Goal: Find specific page/section: Find specific page/section

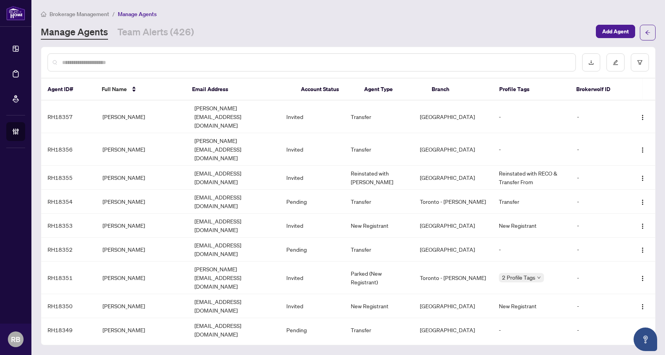
click at [77, 67] on div at bounding box center [312, 62] width 529 height 18
click at [86, 62] on input "text" at bounding box center [315, 62] width 507 height 9
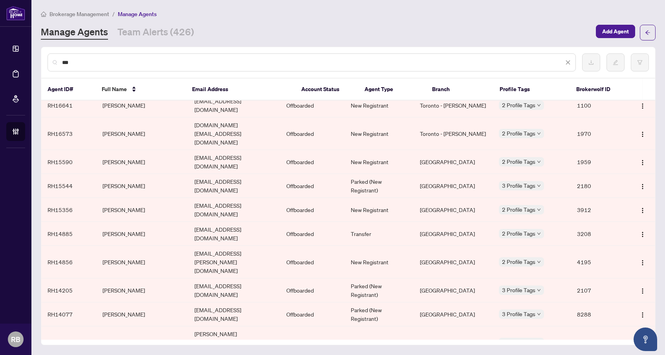
scroll to position [160, 0]
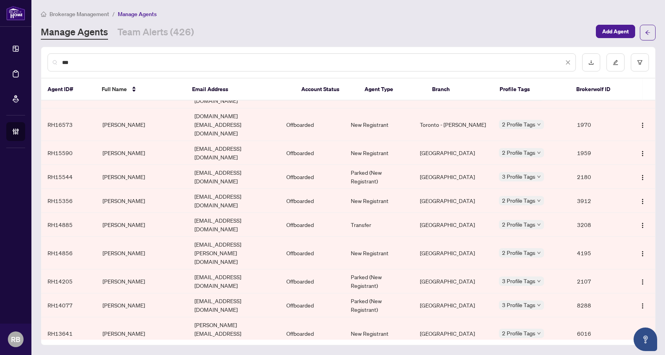
drag, startPoint x: 77, startPoint y: 59, endPoint x: 40, endPoint y: 57, distance: 37.0
click at [40, 57] on main "Brokerage Management / Manage Agents Manage Agents Team Alerts (426) Add Agent …" at bounding box center [348, 177] width 634 height 355
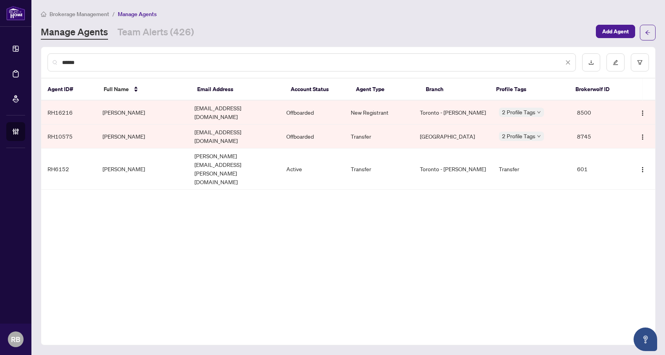
scroll to position [0, 0]
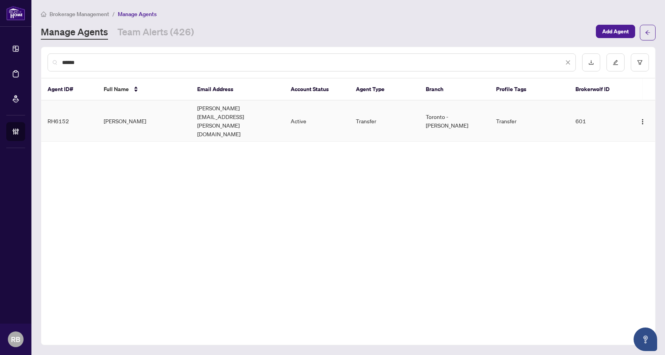
type input "******"
click at [138, 111] on td "[PERSON_NAME]" at bounding box center [144, 121] width 94 height 41
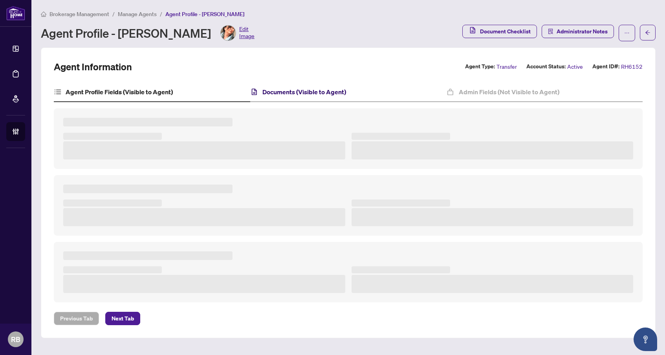
click at [285, 92] on h4 "Documents (Visible to Agent)" at bounding box center [305, 91] width 84 height 9
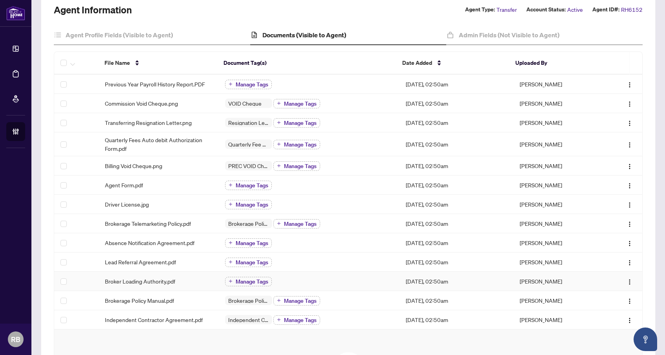
scroll to position [39, 0]
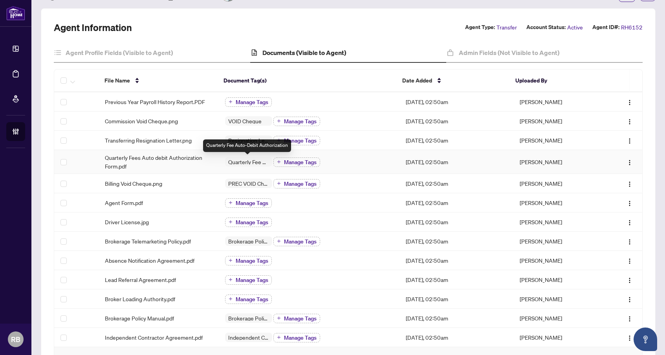
click at [237, 160] on span "Quarterly Fee Auto-Debit Authorization" at bounding box center [248, 162] width 47 height 6
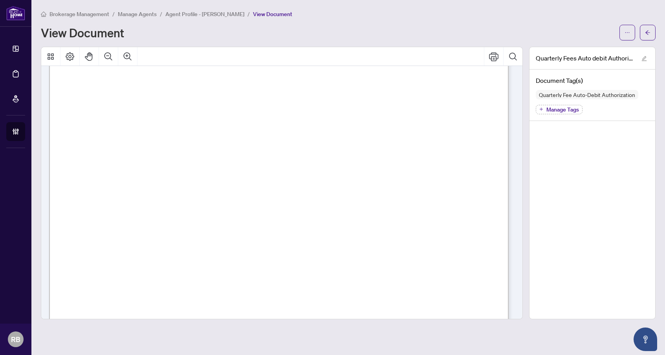
scroll to position [157, 0]
click at [652, 30] on button "button" at bounding box center [648, 33] width 16 height 16
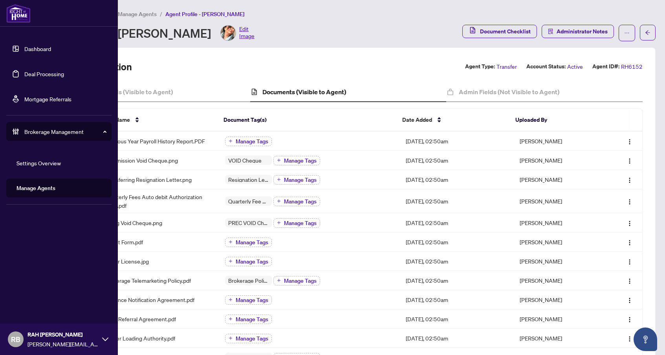
drag, startPoint x: 6, startPoint y: 255, endPoint x: 1, endPoint y: 215, distance: 40.0
click at [6, 255] on div "Dashboard Deal Processing Mortgage Referrals Brokerage Management Settings Over…" at bounding box center [59, 177] width 118 height 355
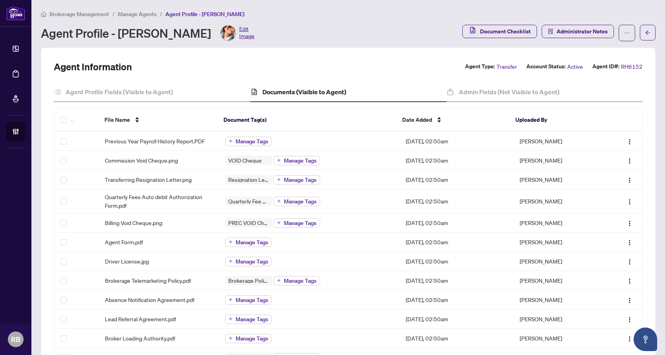
click at [122, 14] on span "Manage Agents" at bounding box center [137, 14] width 39 height 7
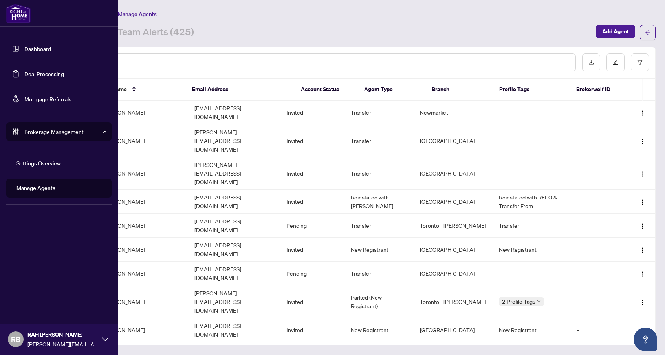
drag, startPoint x: 5, startPoint y: 245, endPoint x: 320, endPoint y: 34, distance: 379.4
click at [5, 245] on div "Dashboard Deal Processing Mortgage Referrals Brokerage Management Settings Over…" at bounding box center [59, 177] width 118 height 355
